Goal: Task Accomplishment & Management: Manage account settings

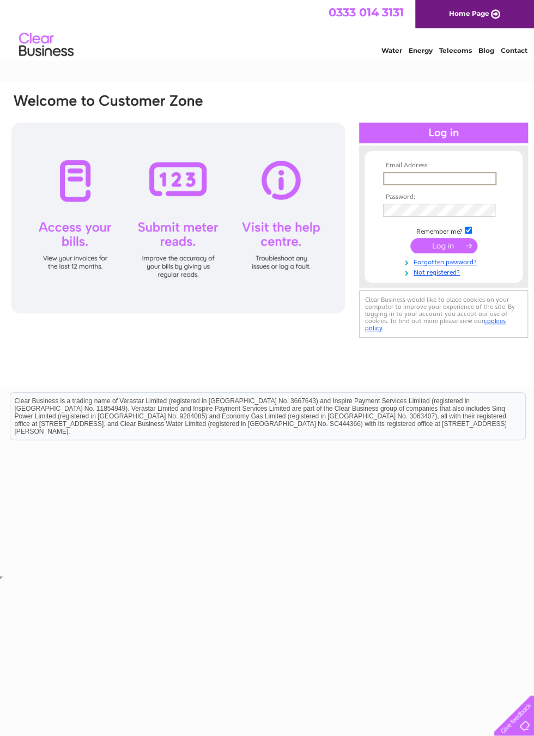
type input "[EMAIL_ADDRESS][DOMAIN_NAME]"
click at [444, 246] on input "submit" at bounding box center [443, 244] width 67 height 15
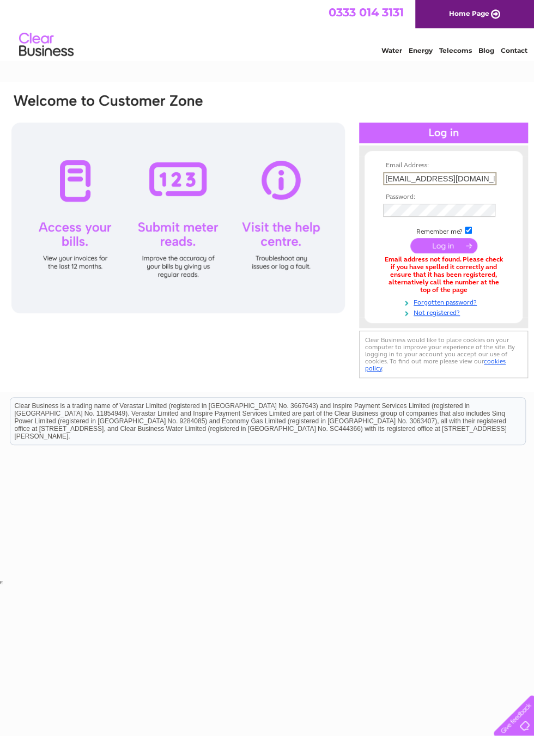
click at [445, 314] on link "Not registered?" at bounding box center [445, 312] width 124 height 10
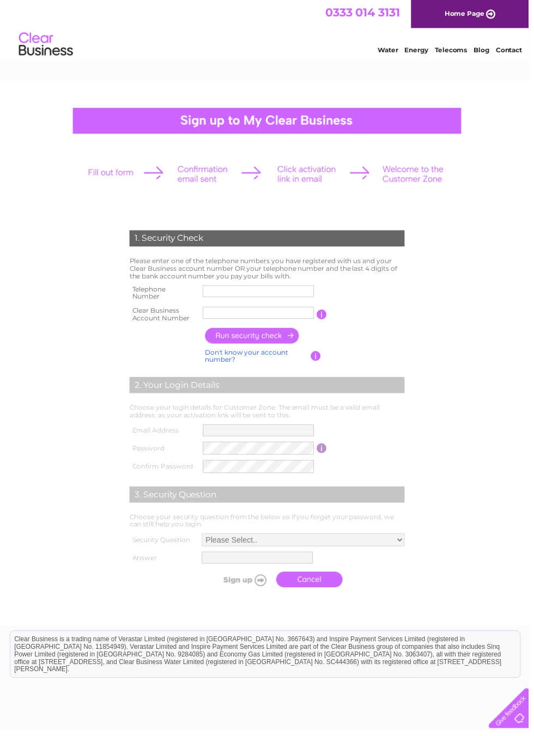
click at [231, 288] on input "text" at bounding box center [261, 294] width 112 height 12
type input "07951066623"
click at [263, 315] on input "text" at bounding box center [261, 316] width 112 height 12
type input "CB984115"
click at [256, 338] on input "button" at bounding box center [255, 339] width 96 height 16
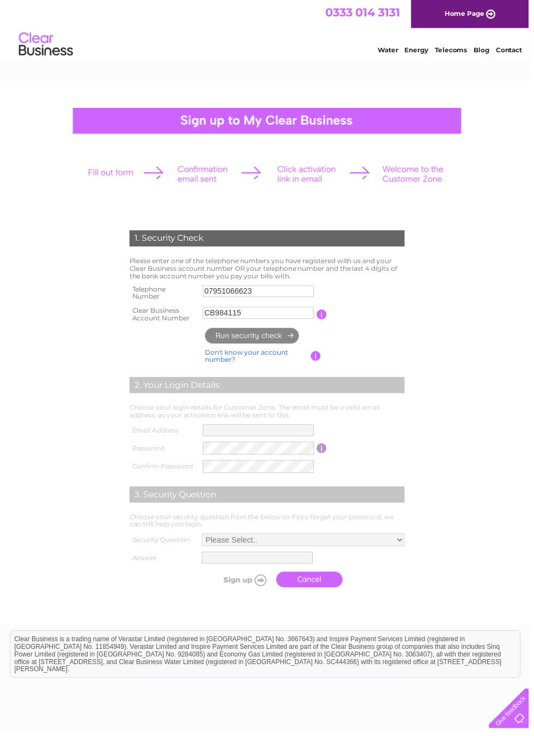
type input "**********"
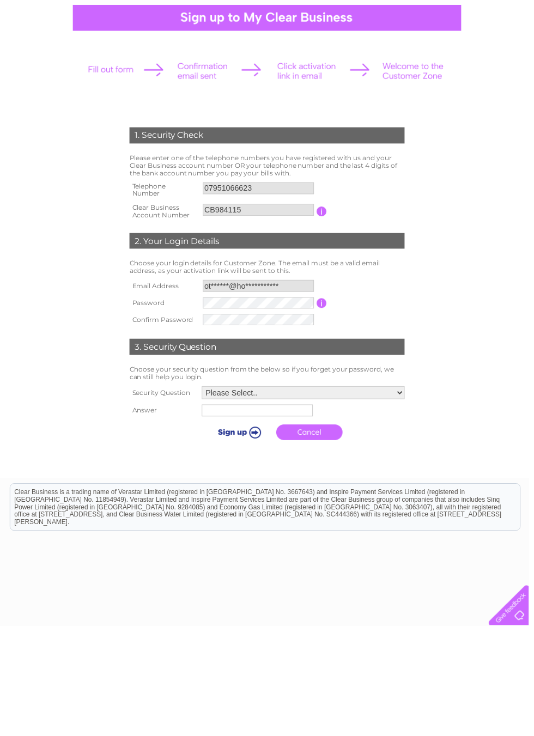
click at [383, 494] on select "Please Select.. In what town or city was your first job? In what town or city d…" at bounding box center [306, 500] width 205 height 13
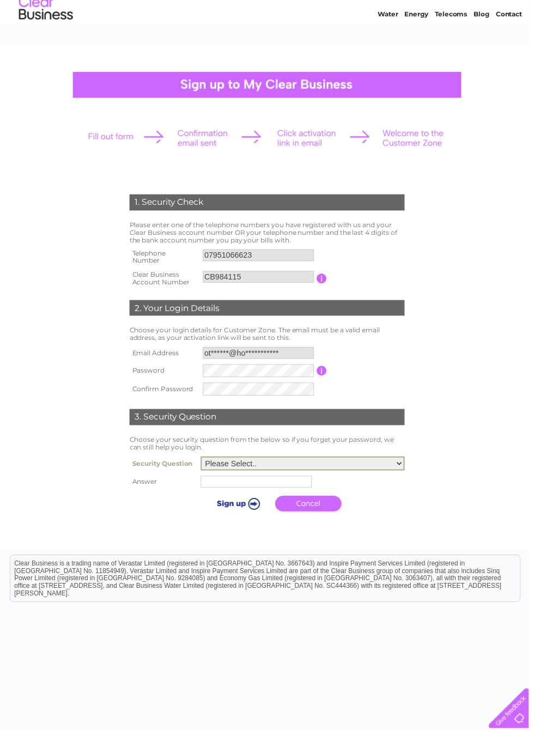
select select "5"
click at [235, 482] on input "text" at bounding box center [259, 487] width 112 height 12
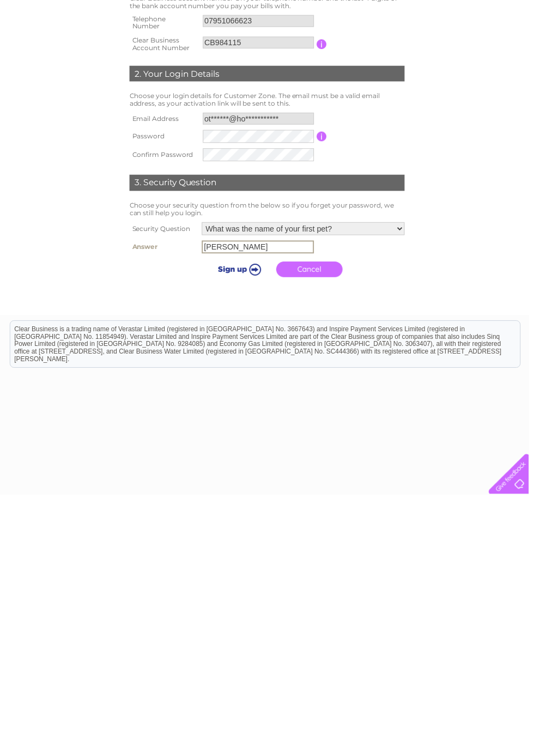
type input "Mitzi"
click at [237, 501] on input "submit" at bounding box center [240, 508] width 67 height 15
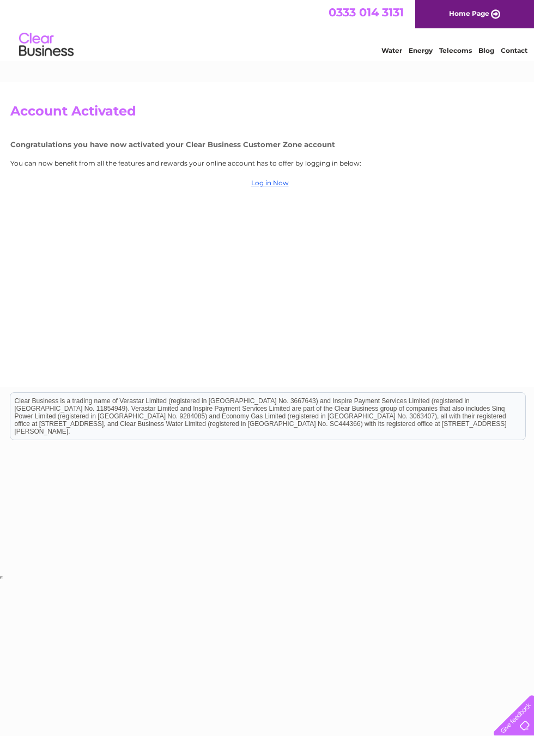
click at [278, 185] on link "Log in Now" at bounding box center [270, 183] width 38 height 8
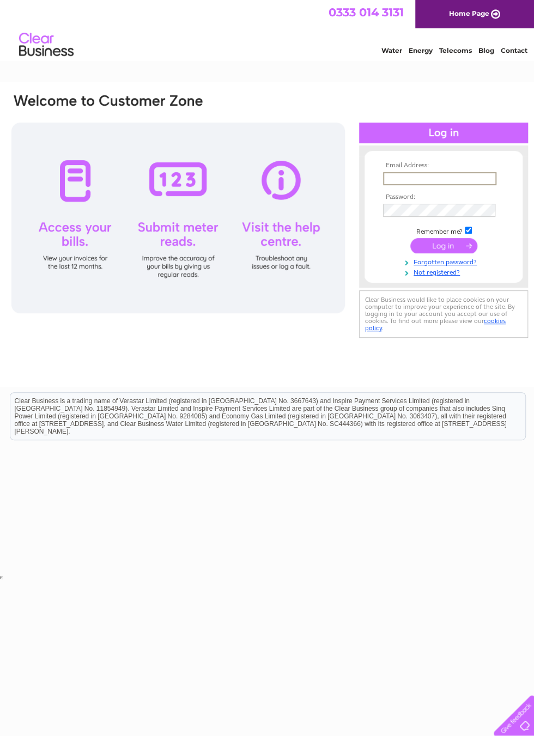
type input "[EMAIL_ADDRESS][DOMAIN_NAME]"
click at [447, 243] on input "submit" at bounding box center [443, 244] width 67 height 15
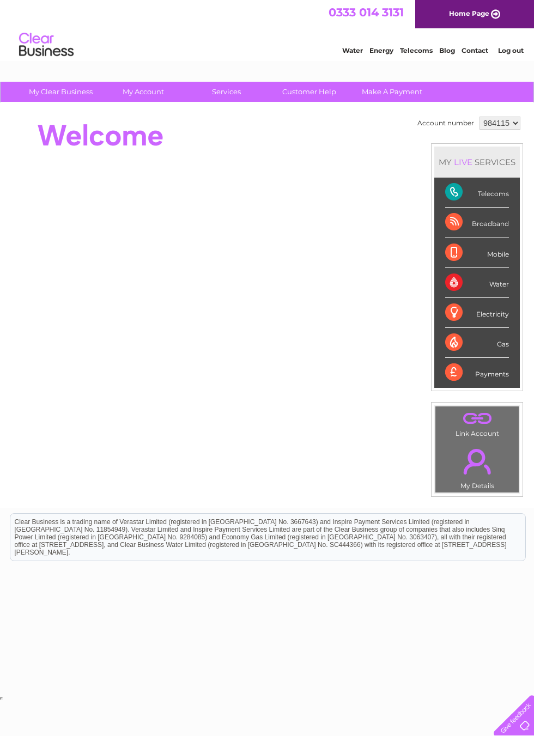
click at [484, 191] on div "Telecoms" at bounding box center [477, 193] width 64 height 30
click at [478, 195] on div "Telecoms" at bounding box center [477, 193] width 64 height 30
click at [499, 198] on div "Telecoms" at bounding box center [477, 193] width 64 height 30
click at [461, 194] on div "Telecoms" at bounding box center [477, 193] width 64 height 30
click at [492, 191] on div "Telecoms" at bounding box center [477, 193] width 64 height 30
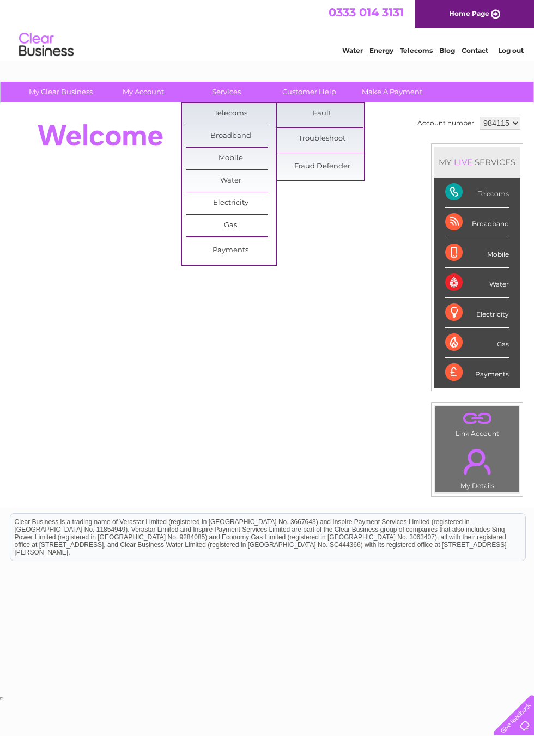
click at [245, 131] on link "Broadband" at bounding box center [231, 136] width 90 height 22
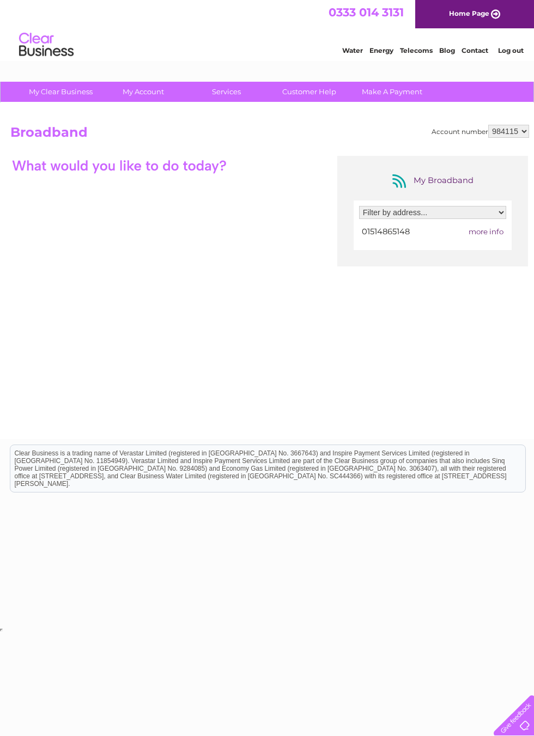
click at [313, 91] on link "Customer Help" at bounding box center [309, 92] width 90 height 20
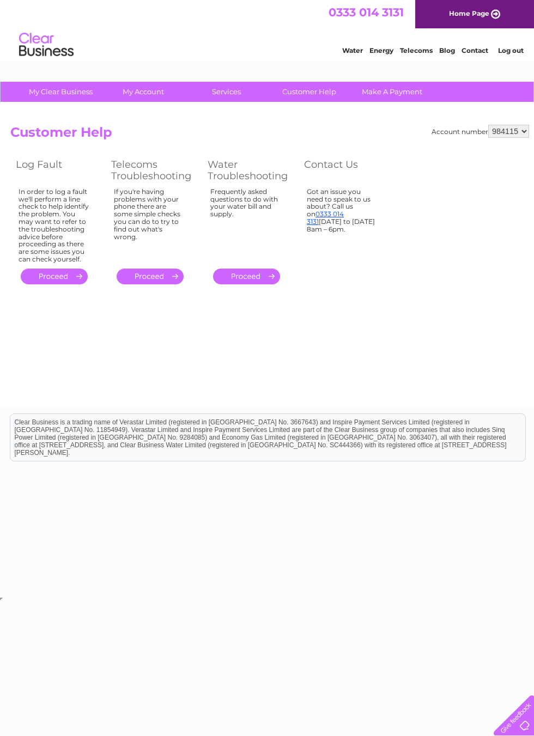
click at [157, 273] on link "." at bounding box center [150, 277] width 67 height 16
